Goal: Navigation & Orientation: Find specific page/section

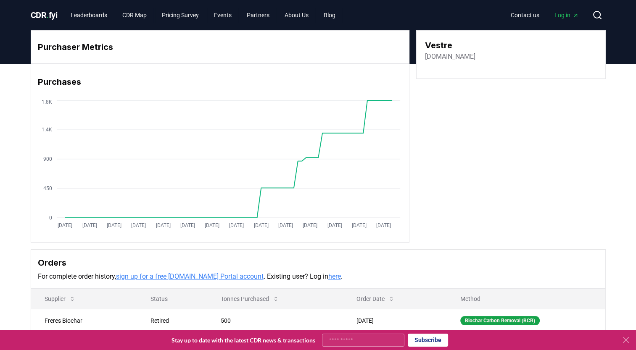
click at [443, 57] on link "[DOMAIN_NAME]" at bounding box center [450, 57] width 50 height 10
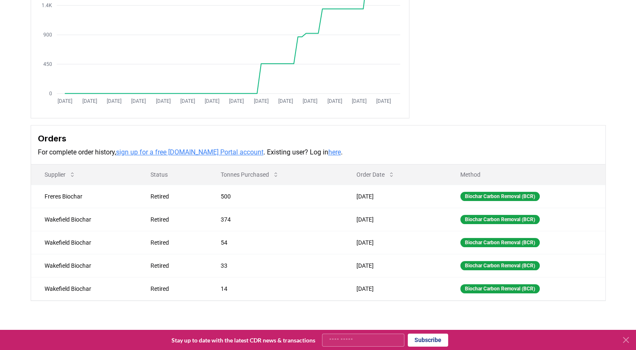
scroll to position [124, 0]
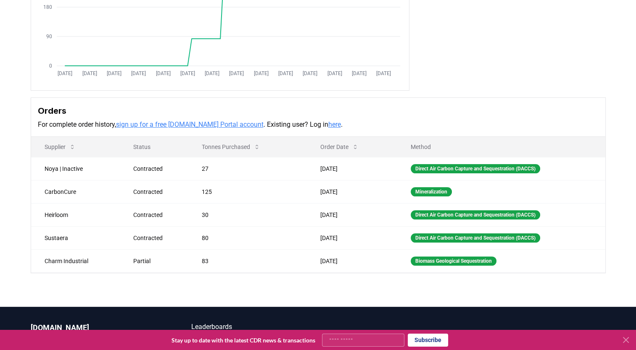
scroll to position [146, 0]
